Goal: Information Seeking & Learning: Learn about a topic

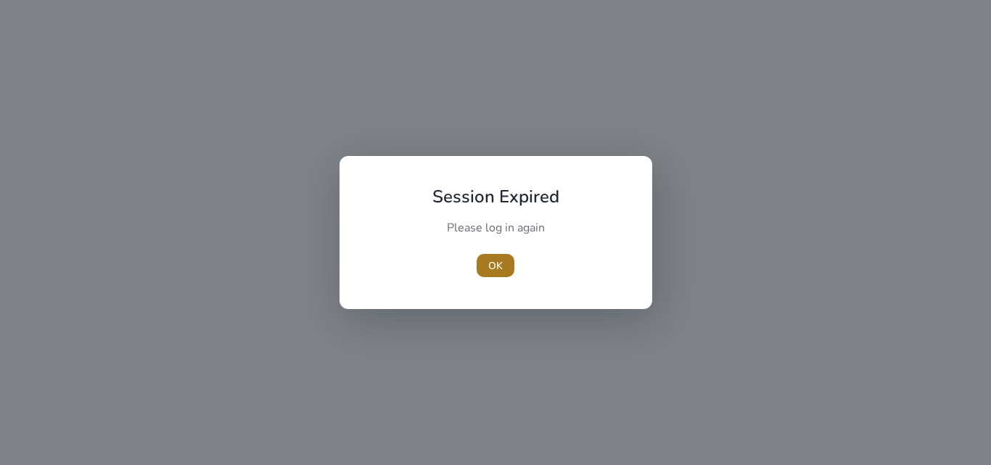
click at [504, 258] on span "button" at bounding box center [495, 265] width 38 height 35
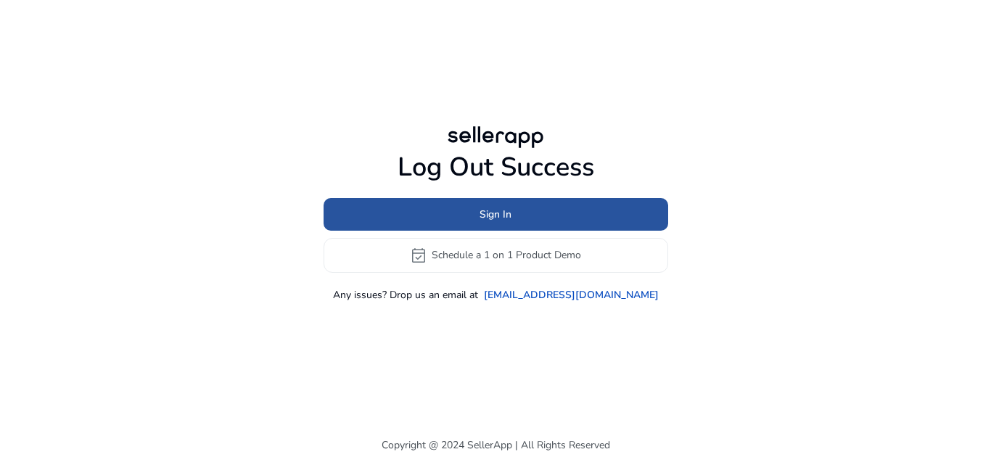
click at [507, 210] on span "Sign In" at bounding box center [495, 214] width 32 height 15
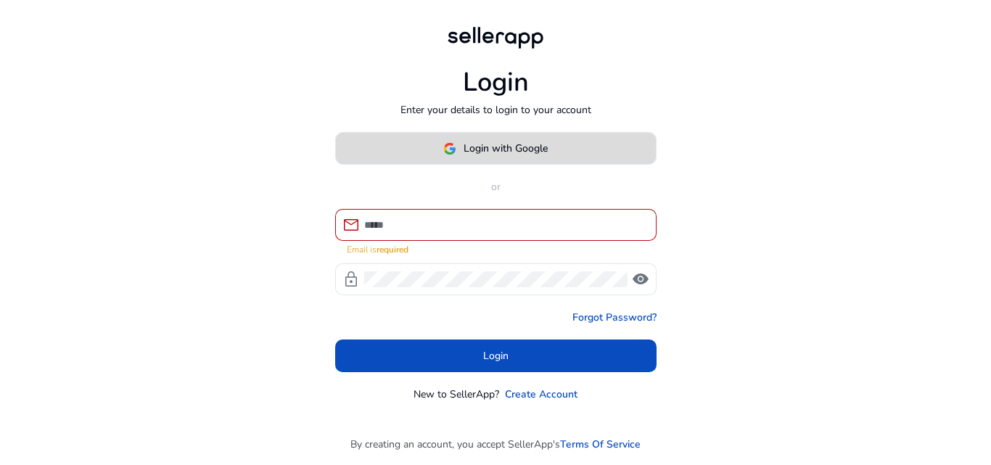
click at [503, 156] on span "Login with Google" at bounding box center [505, 148] width 84 height 15
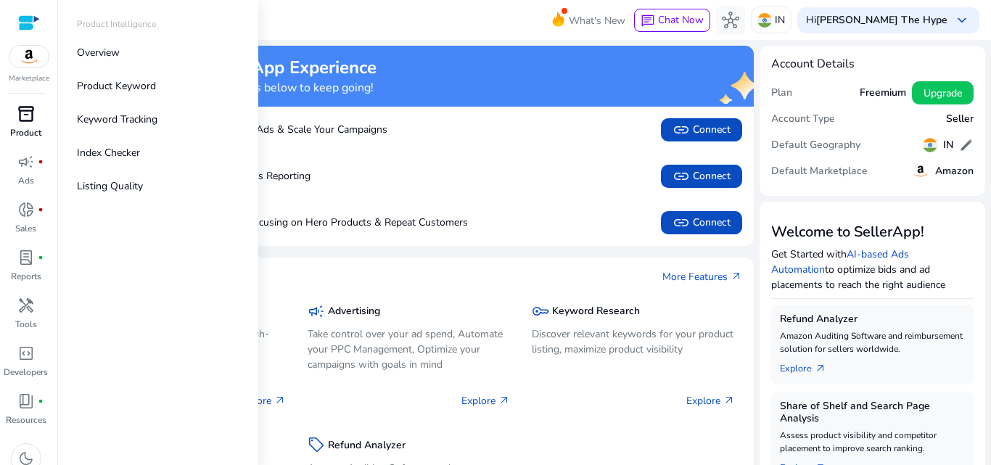
click at [30, 127] on p "Product" at bounding box center [25, 132] width 31 height 13
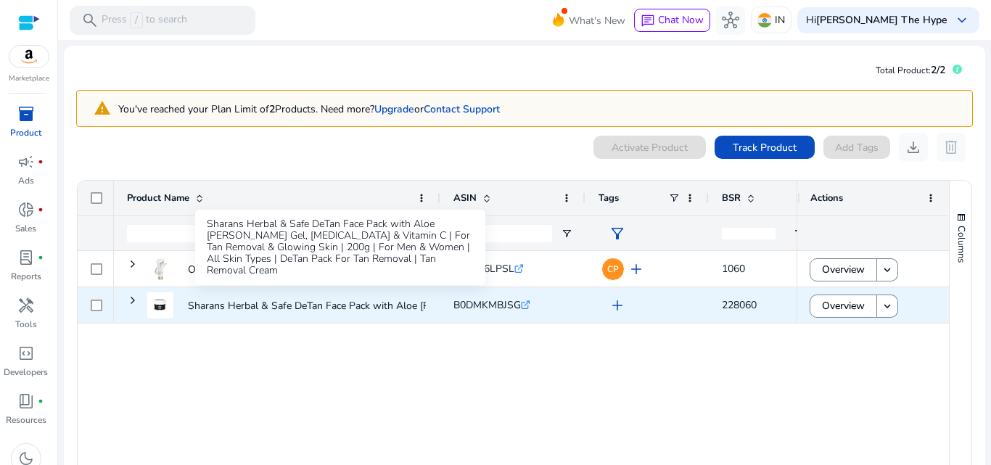
click at [336, 305] on p "Sharans Herbal & Safe DeTan Face Pack with Aloe [PERSON_NAME] Gel, Kojic..." at bounding box center [369, 306] width 363 height 30
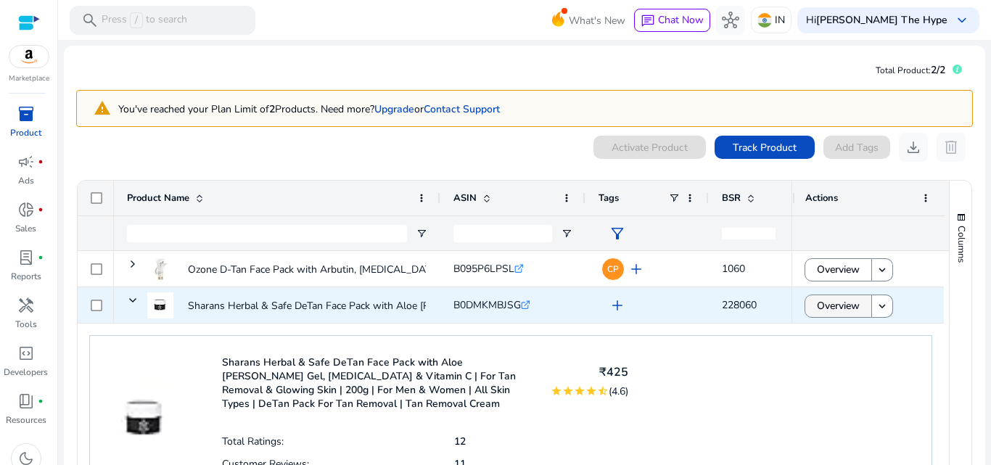
click at [817, 311] on span "Overview" at bounding box center [838, 306] width 43 height 30
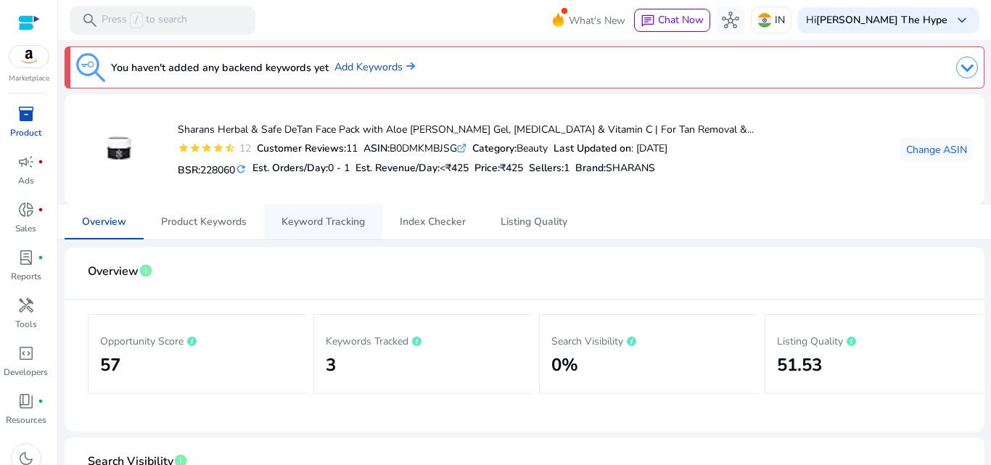
click at [326, 211] on span "Keyword Tracking" at bounding box center [322, 222] width 83 height 35
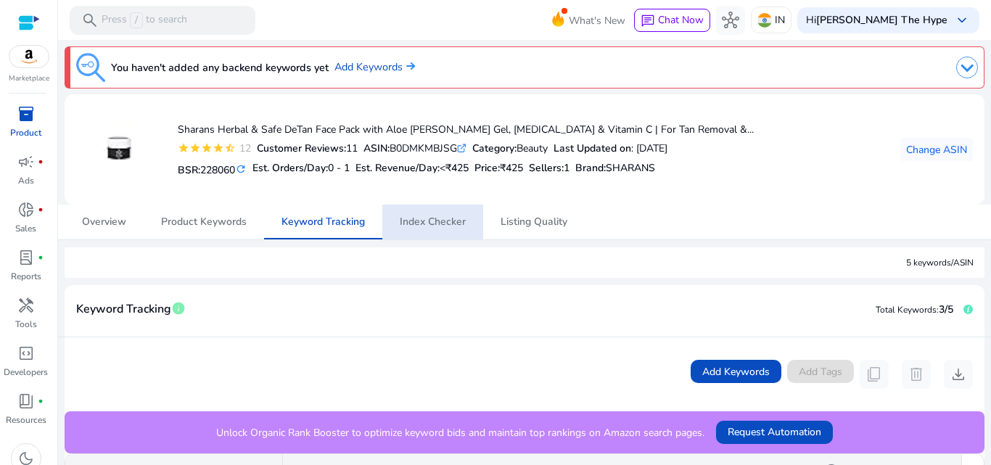
click at [412, 176] on div "Est. Revenue/Day: <₹425" at bounding box center [411, 167] width 113 height 21
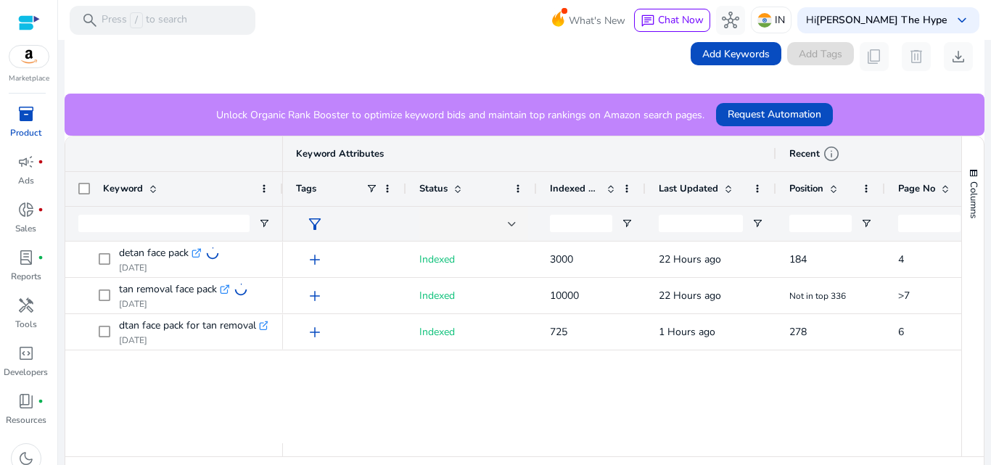
scroll to position [319, 0]
